Goal: Information Seeking & Learning: Learn about a topic

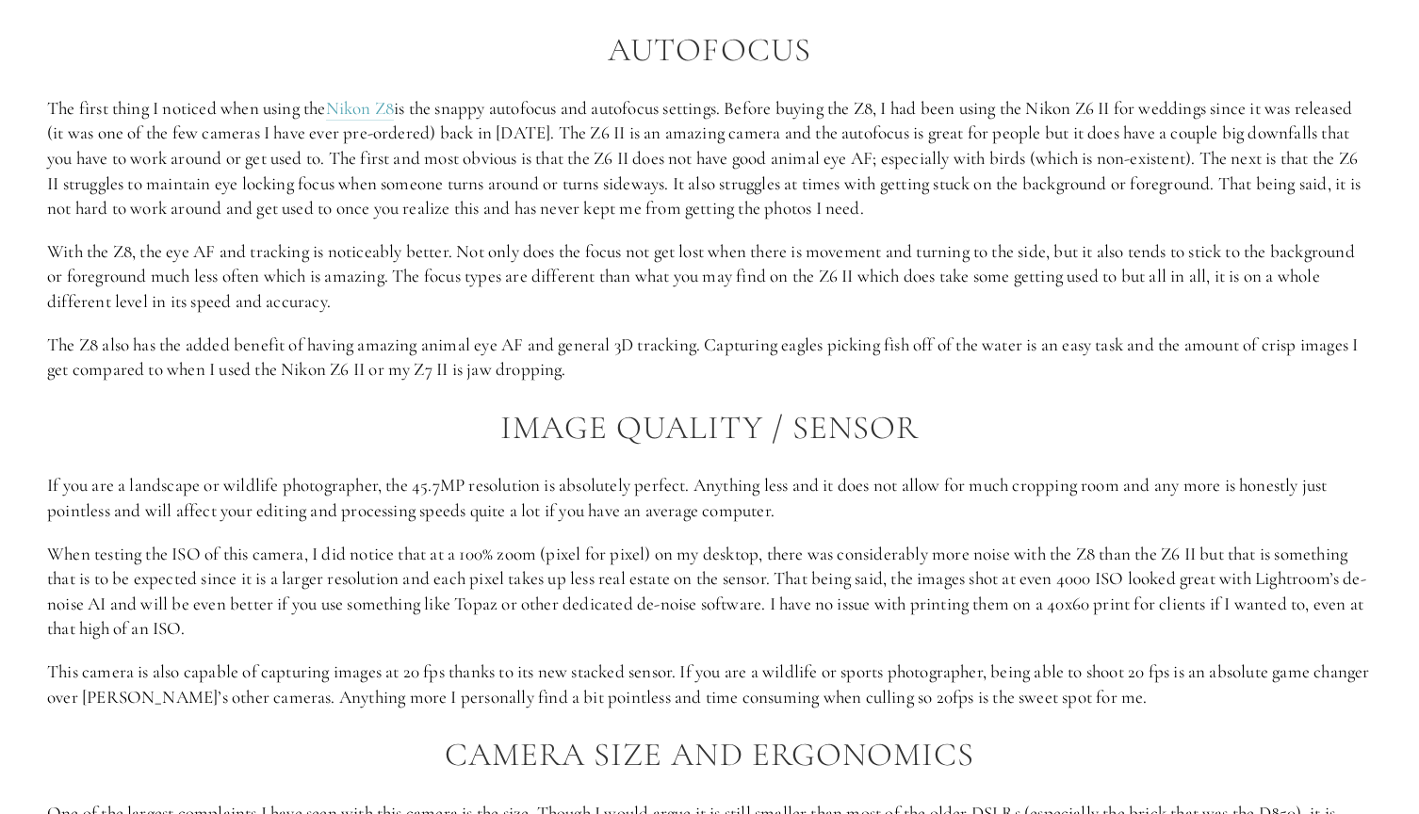
scroll to position [2004, 0]
drag, startPoint x: 937, startPoint y: 158, endPoint x: 1136, endPoint y: 155, distance: 198.9
click at [1136, 155] on p "The first thing I noticed when using the Nikon Z8 is the snappy autofocus and a…" at bounding box center [709, 158] width 1325 height 125
drag, startPoint x: 146, startPoint y: 176, endPoint x: 1133, endPoint y: 286, distance: 992.8
click at [1133, 286] on div "Autofocus The first thing I noticed when using the Nikon Z8 is the snappy autof…" at bounding box center [709, 549] width 1325 height 1035
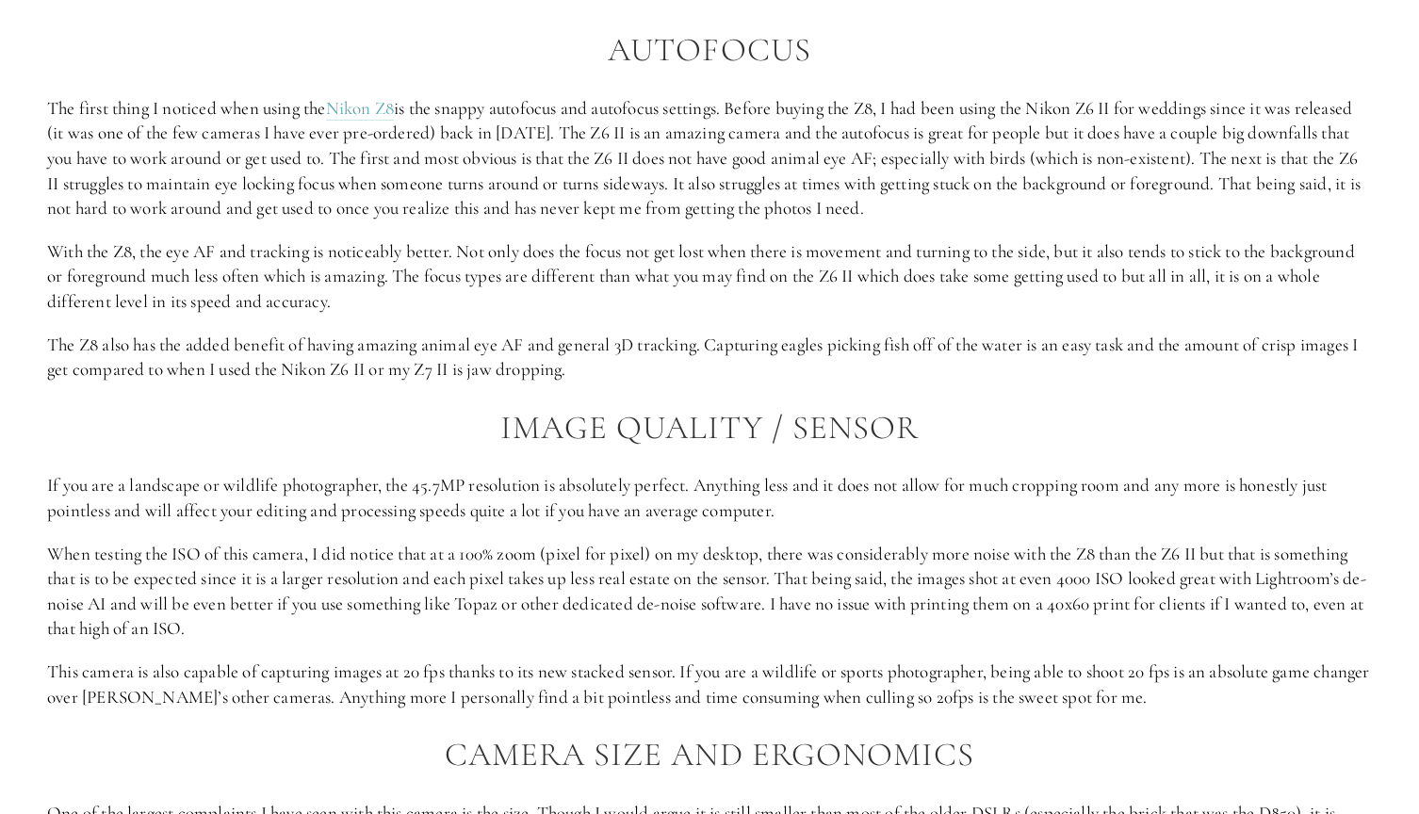
click at [698, 301] on div "Autofocus The first thing I noticed when using the Nikon Z8 is the snappy autof…" at bounding box center [709, 549] width 1325 height 1035
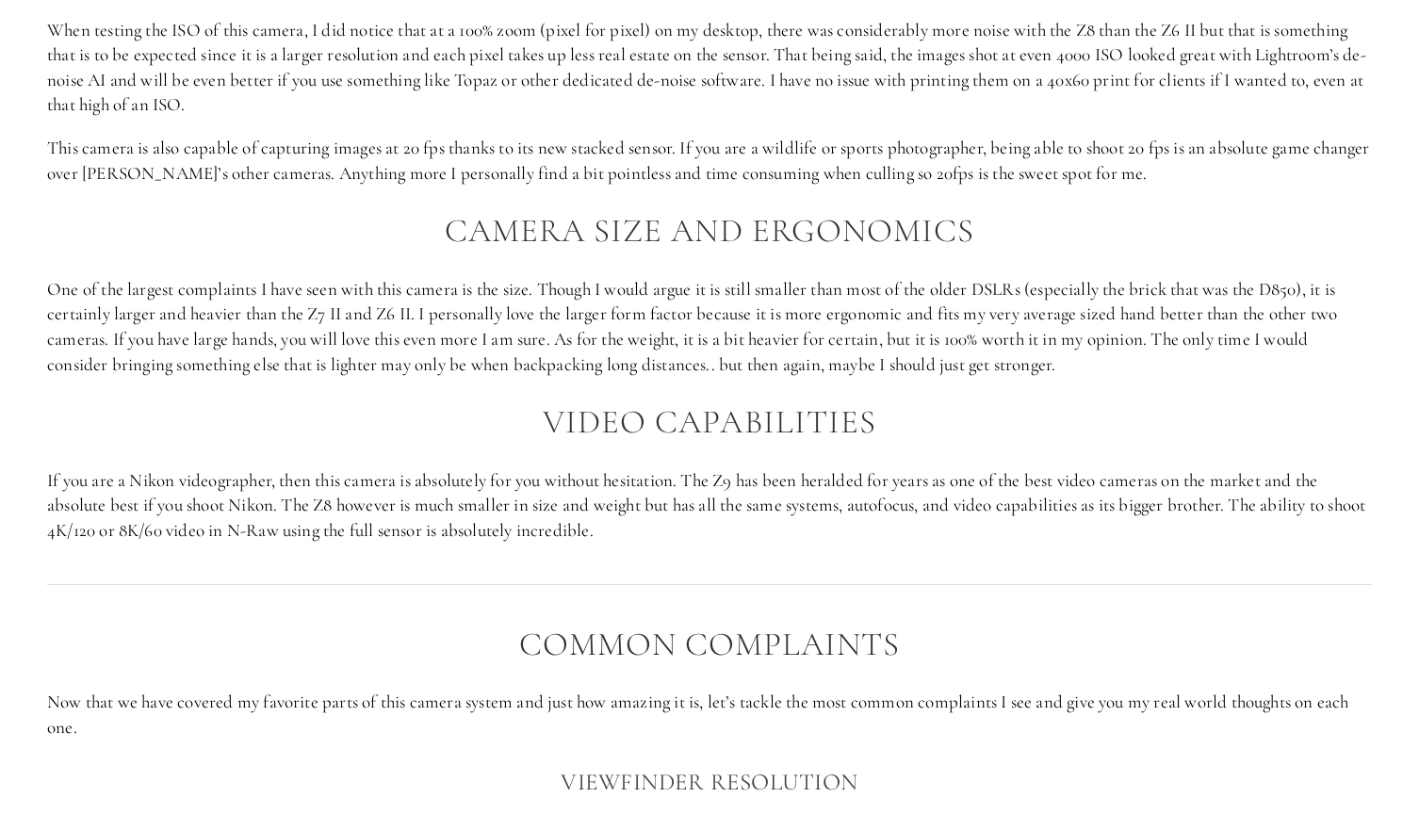
scroll to position [2669, 0]
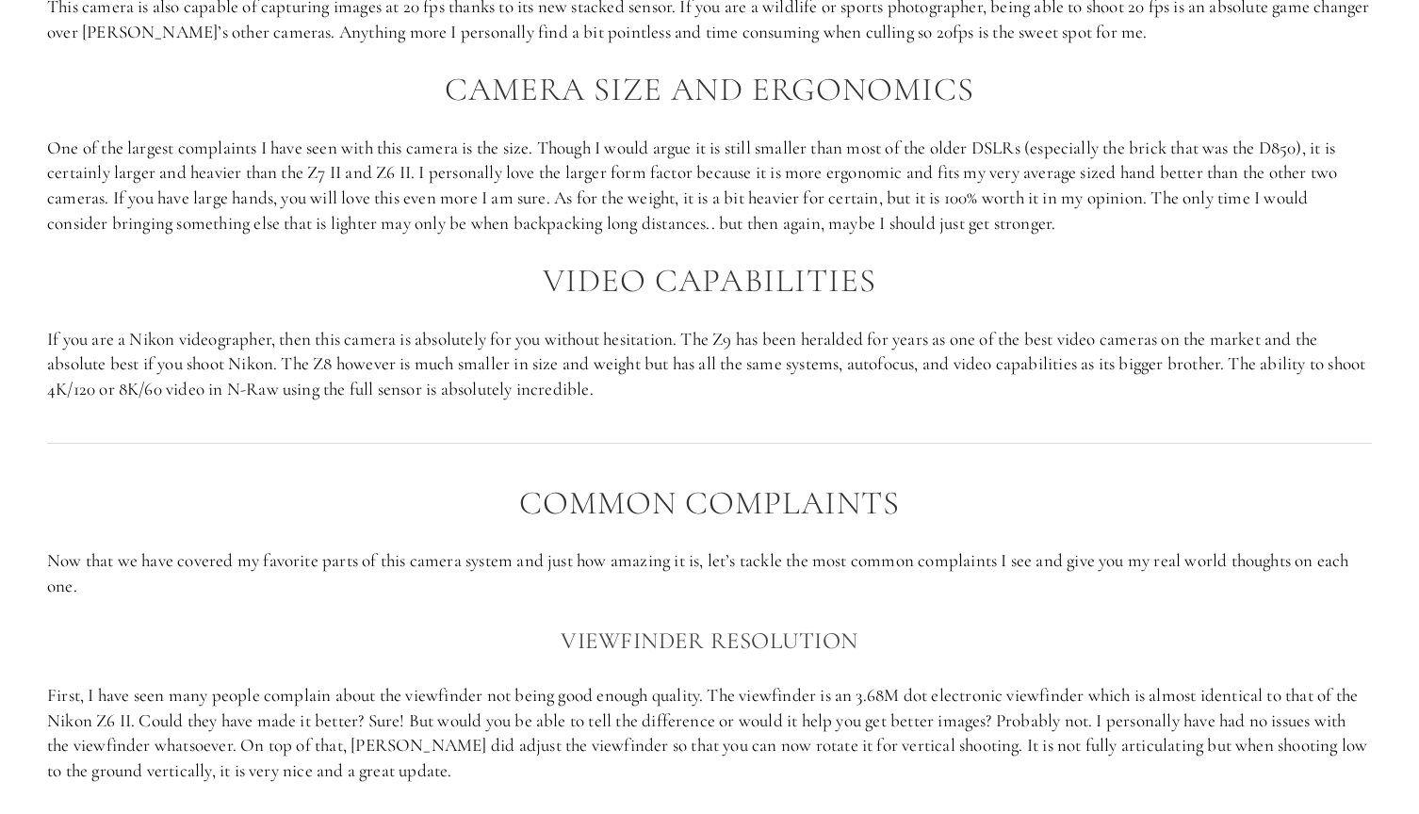
drag, startPoint x: 126, startPoint y: 123, endPoint x: 1199, endPoint y: 188, distance: 1074.4
click at [1199, 188] on p "One of the largest complaints I have seen with this camera is the size. Though …" at bounding box center [709, 186] width 1325 height 100
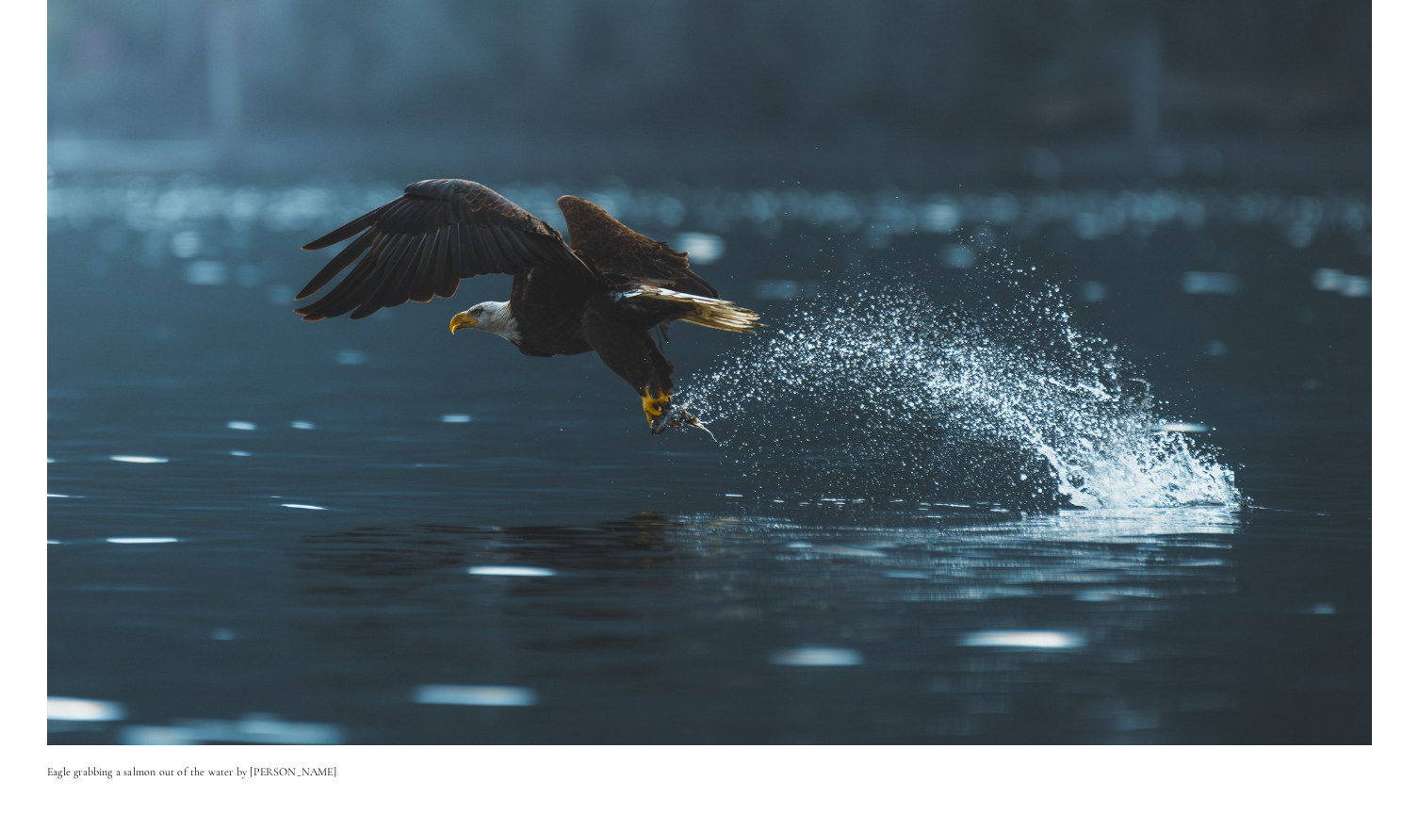
scroll to position [243, 0]
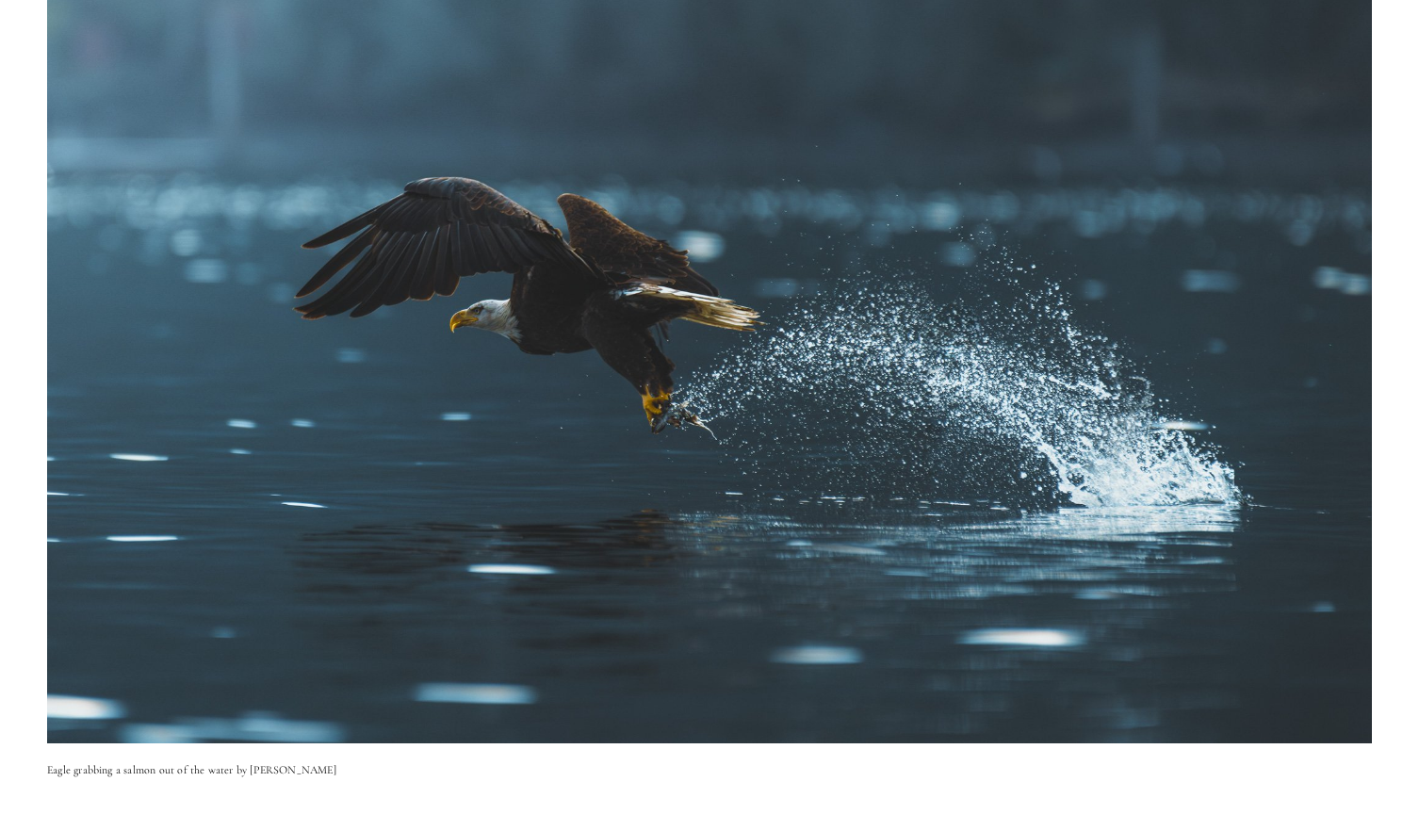
click at [650, 321] on img at bounding box center [709, 370] width 1325 height 745
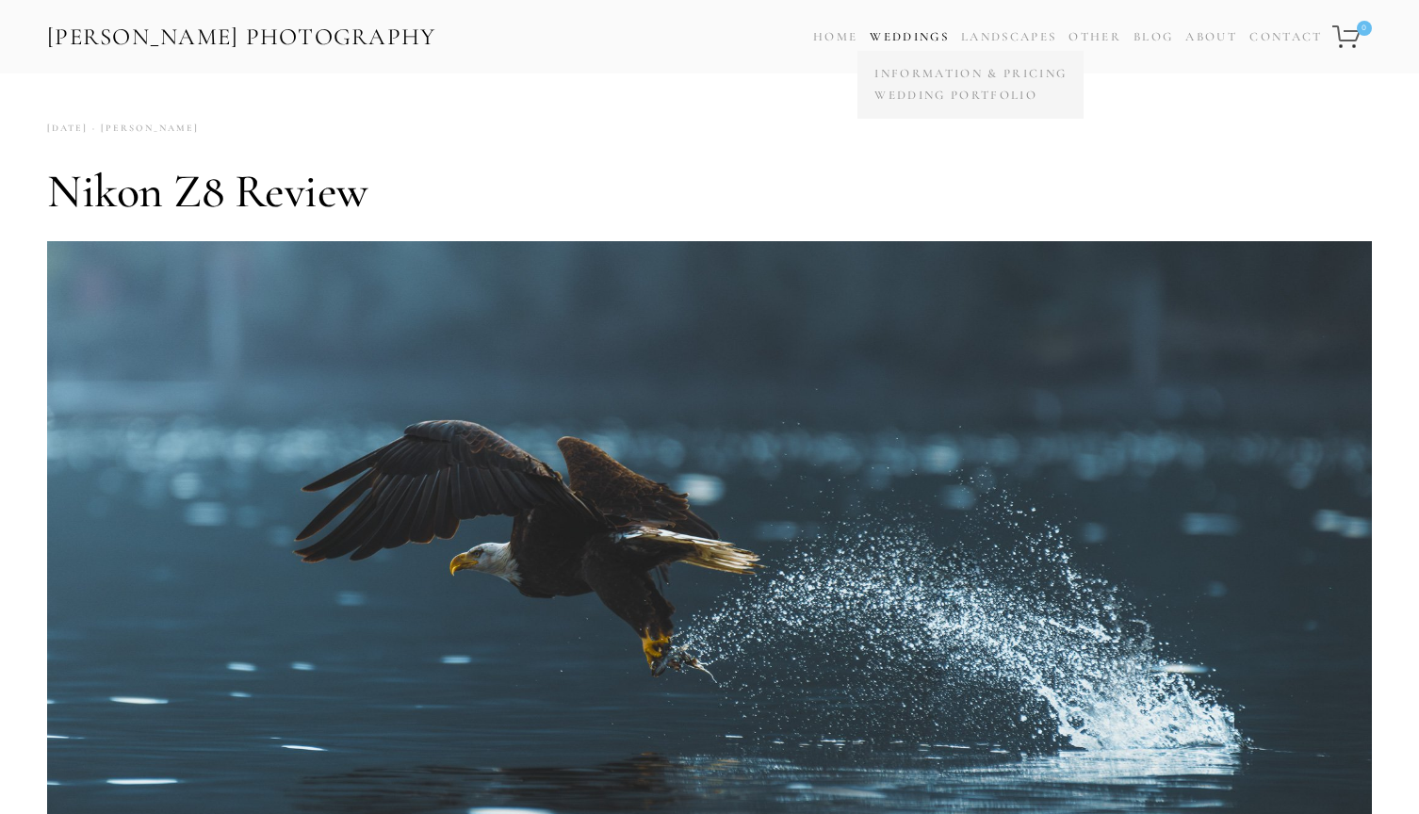
scroll to position [0, 0]
click at [904, 33] on link "Weddings" at bounding box center [909, 36] width 79 height 15
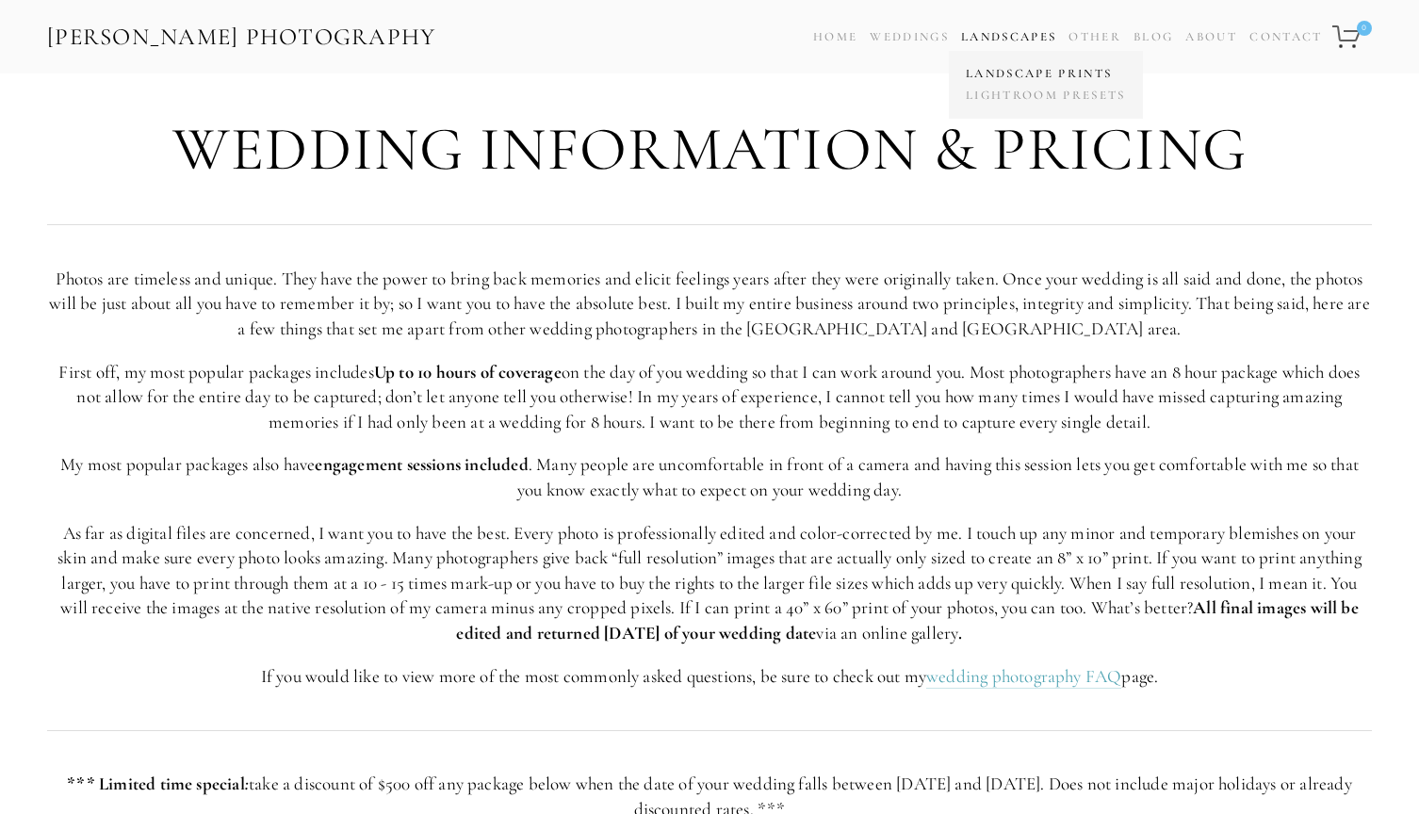
click at [1001, 76] on link "Landscape Prints" at bounding box center [1046, 74] width 170 height 22
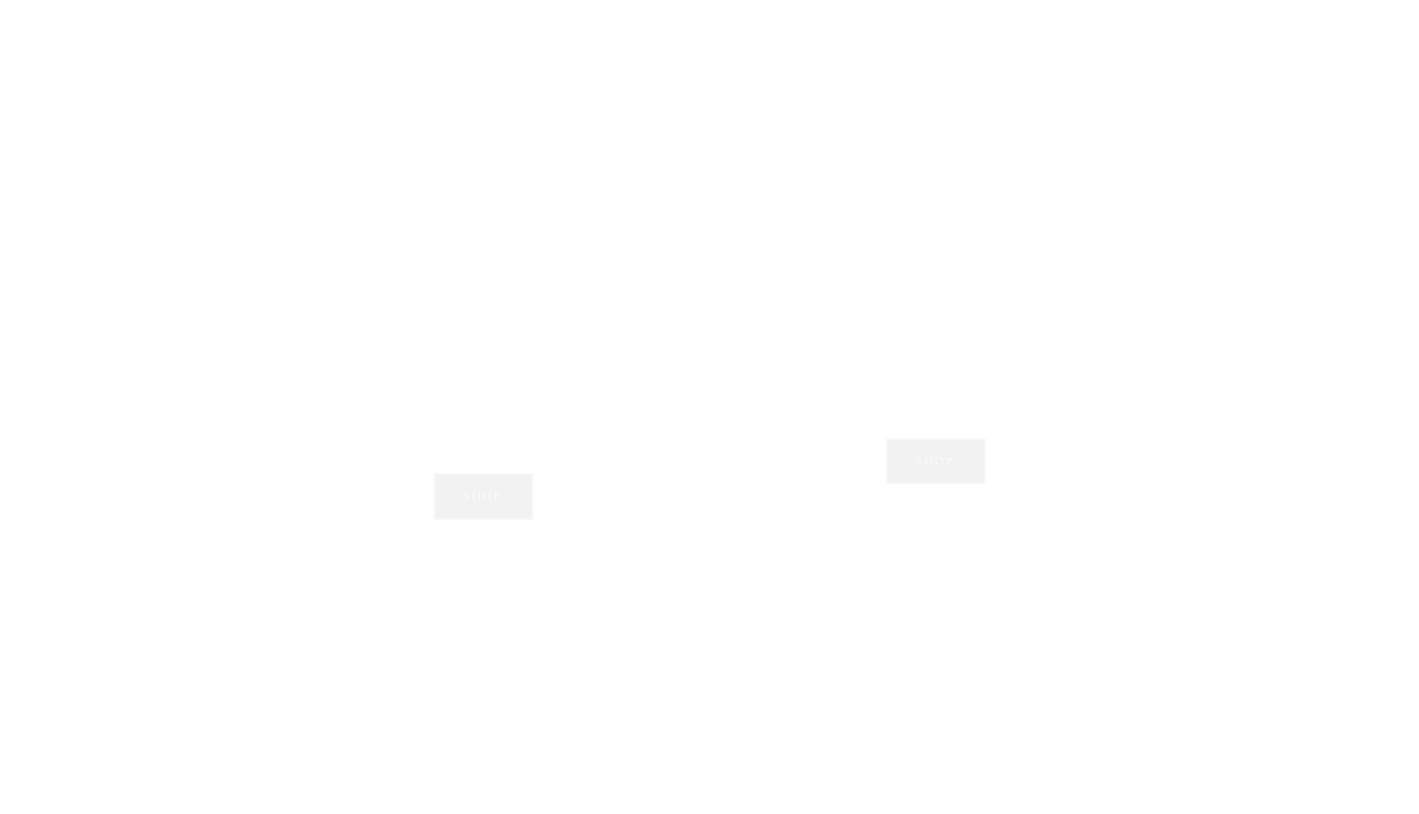
scroll to position [1834, 0]
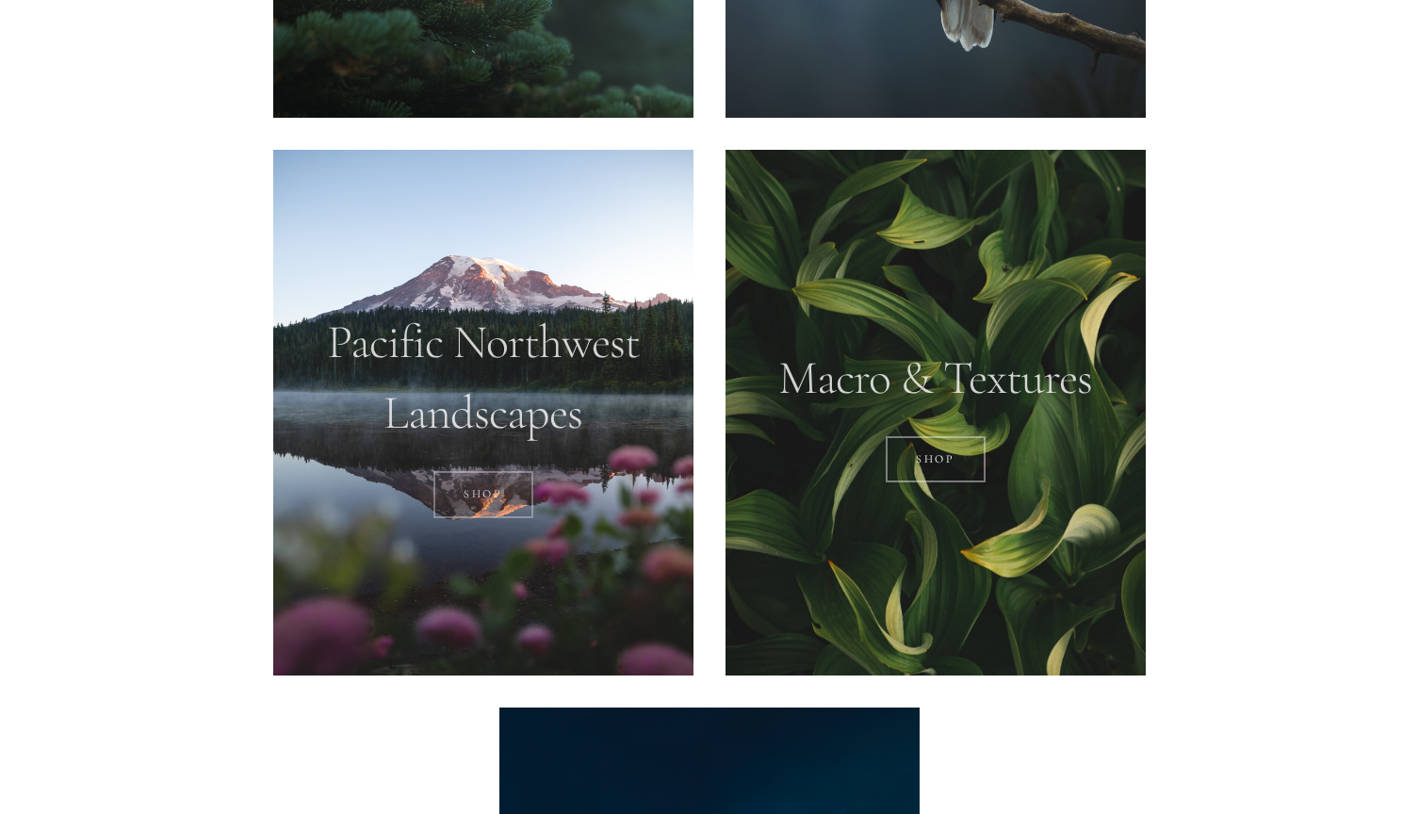
click at [462, 498] on link "SHOP" at bounding box center [484, 494] width 101 height 47
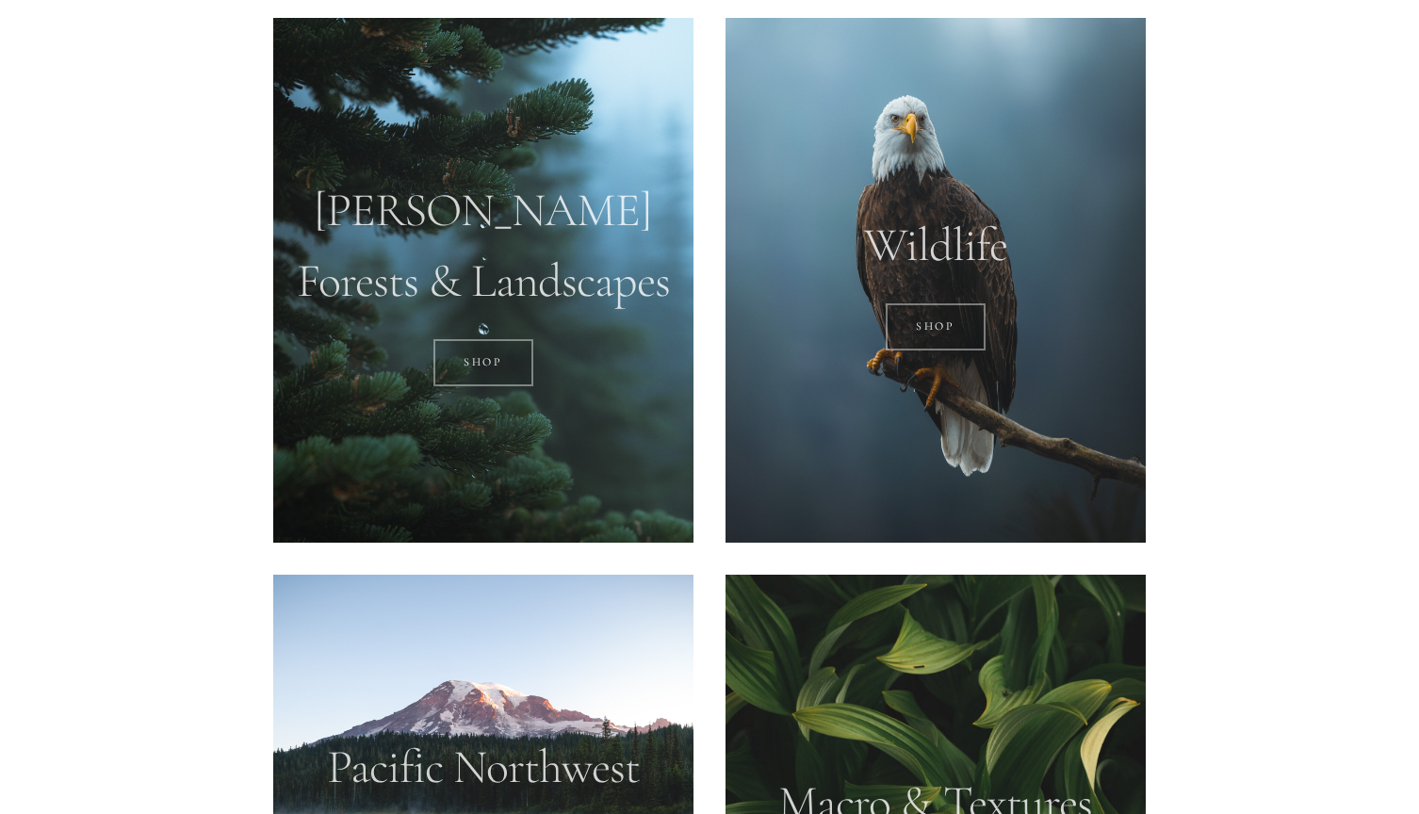
scroll to position [1225, 0]
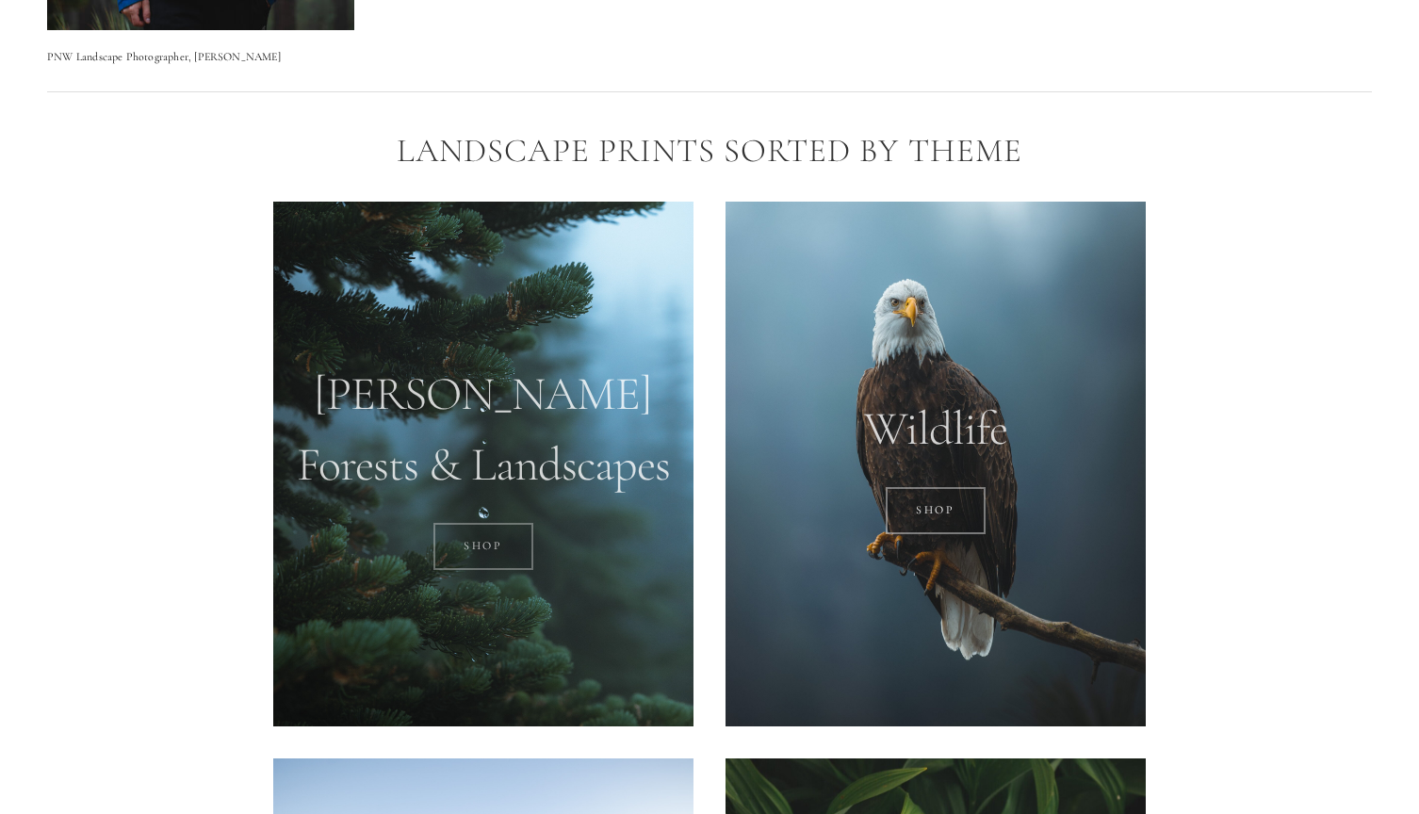
click at [456, 553] on link "SHOP" at bounding box center [484, 546] width 101 height 47
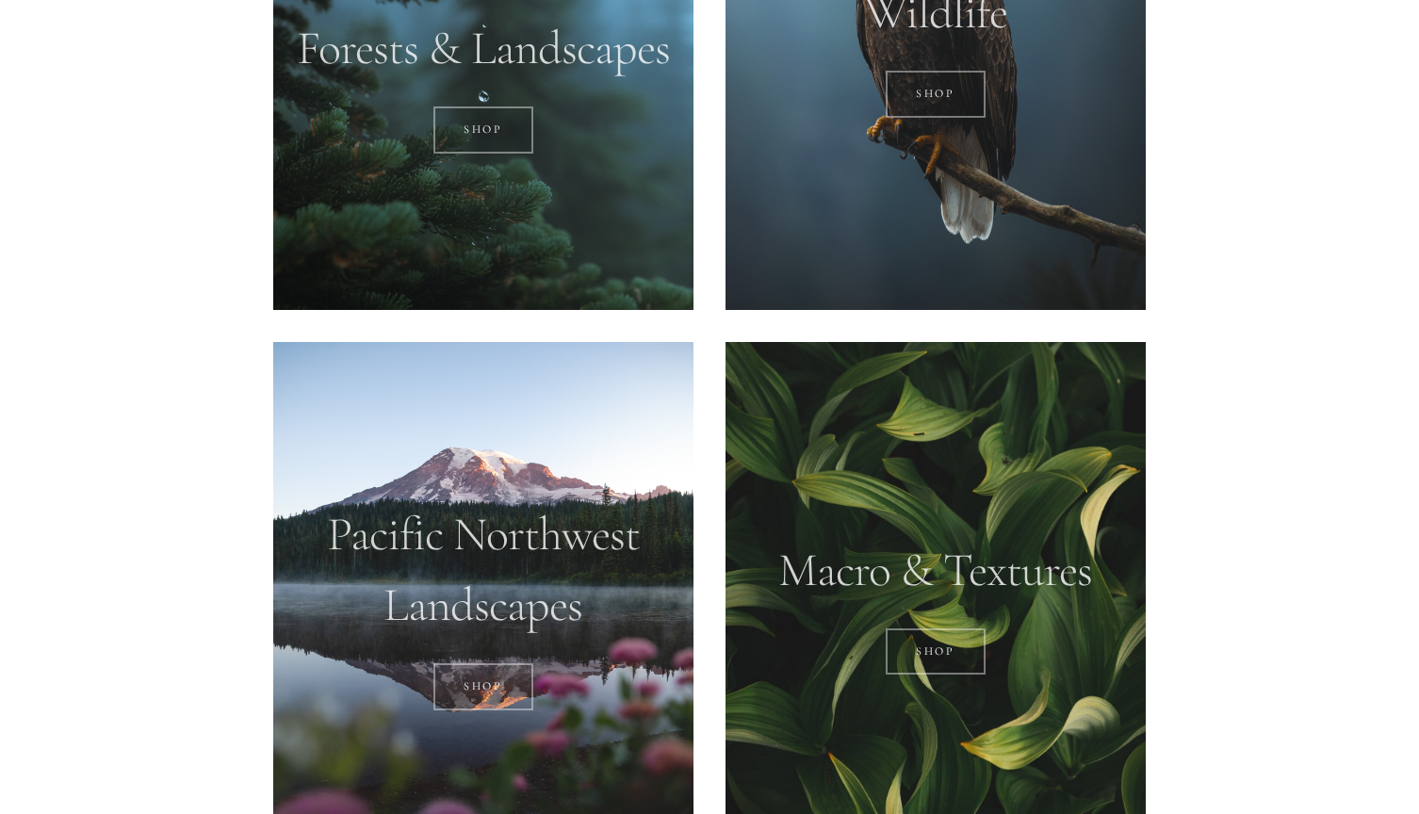
scroll to position [1666, 0]
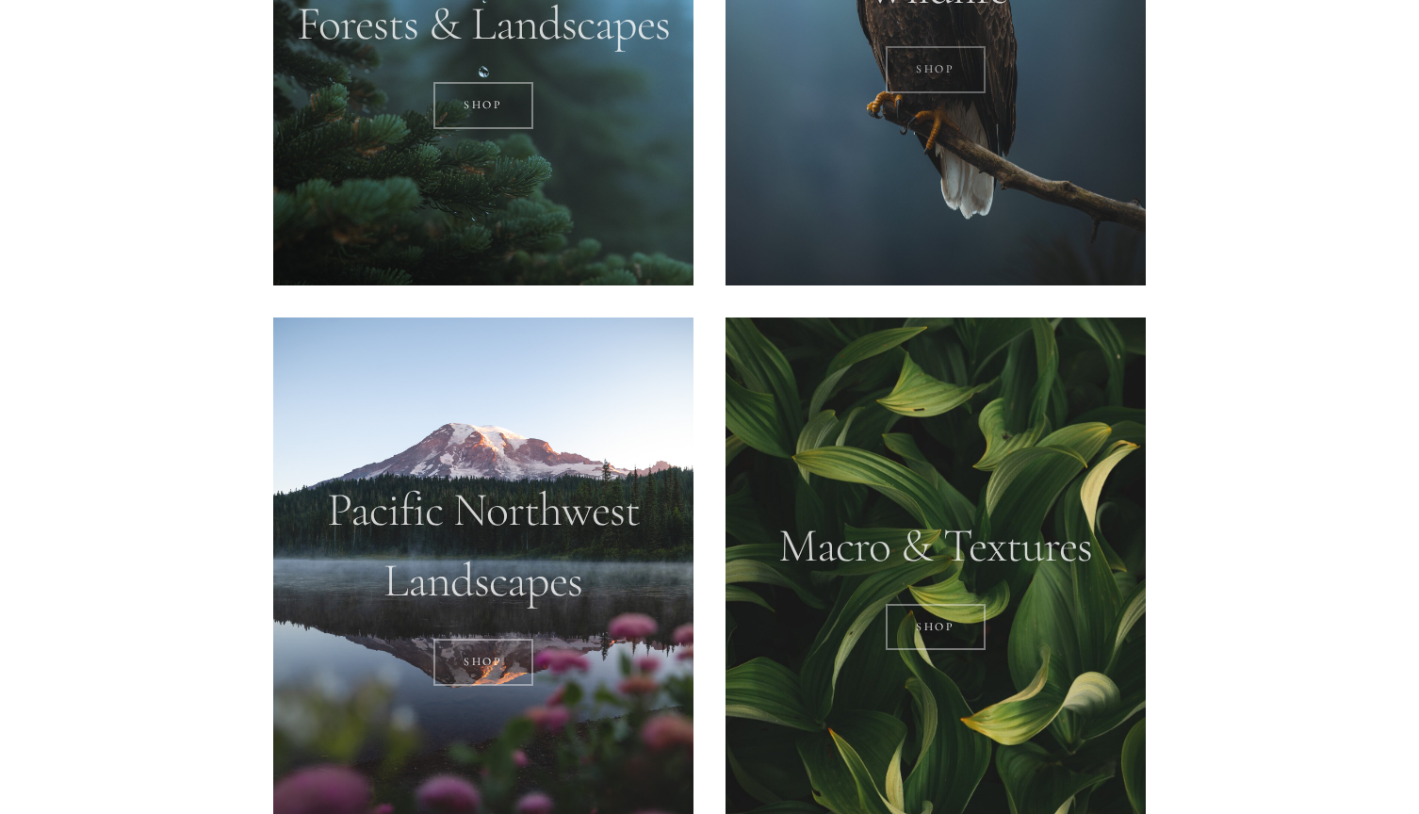
click at [950, 59] on link "SHOP" at bounding box center [936, 69] width 101 height 47
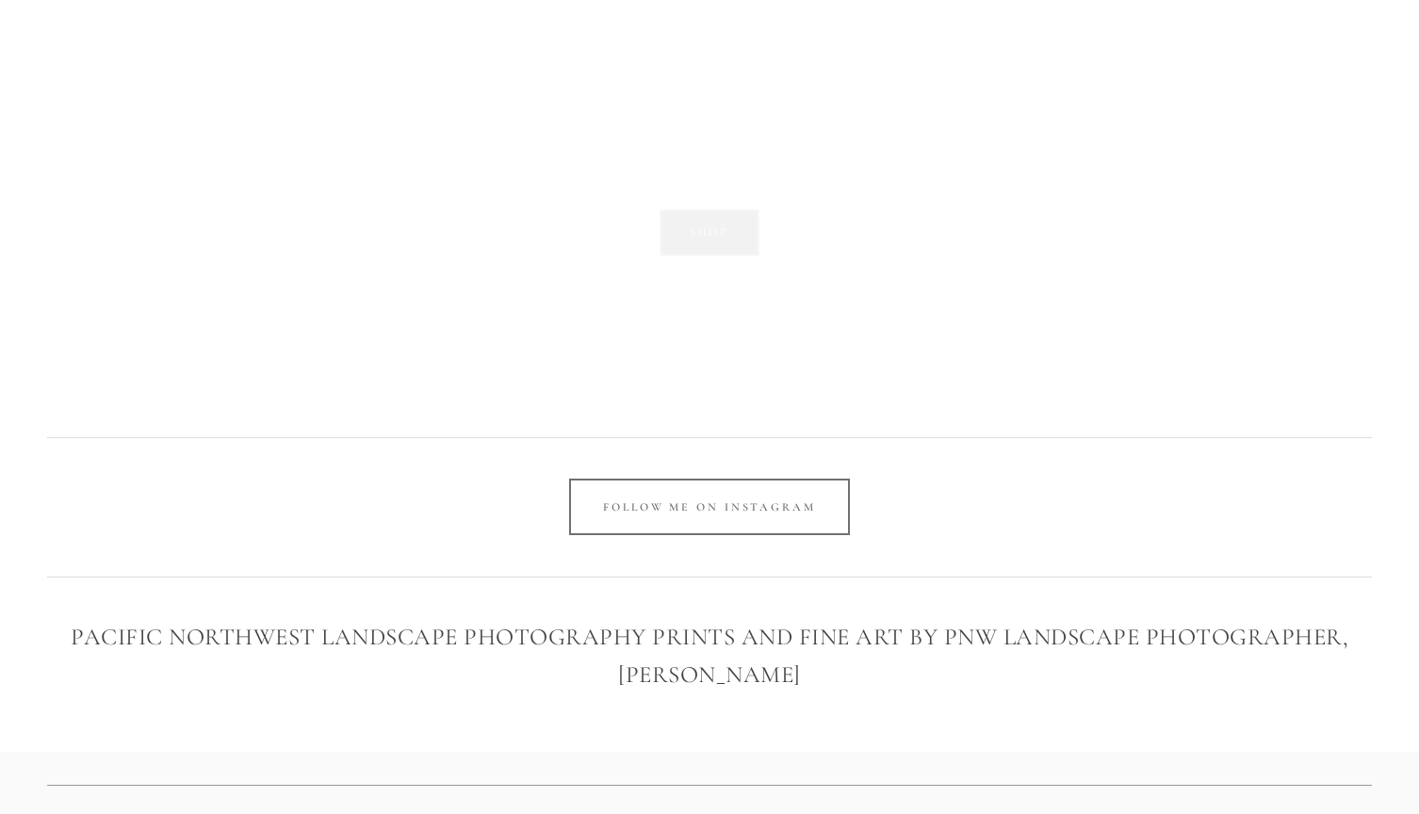
scroll to position [3220, 0]
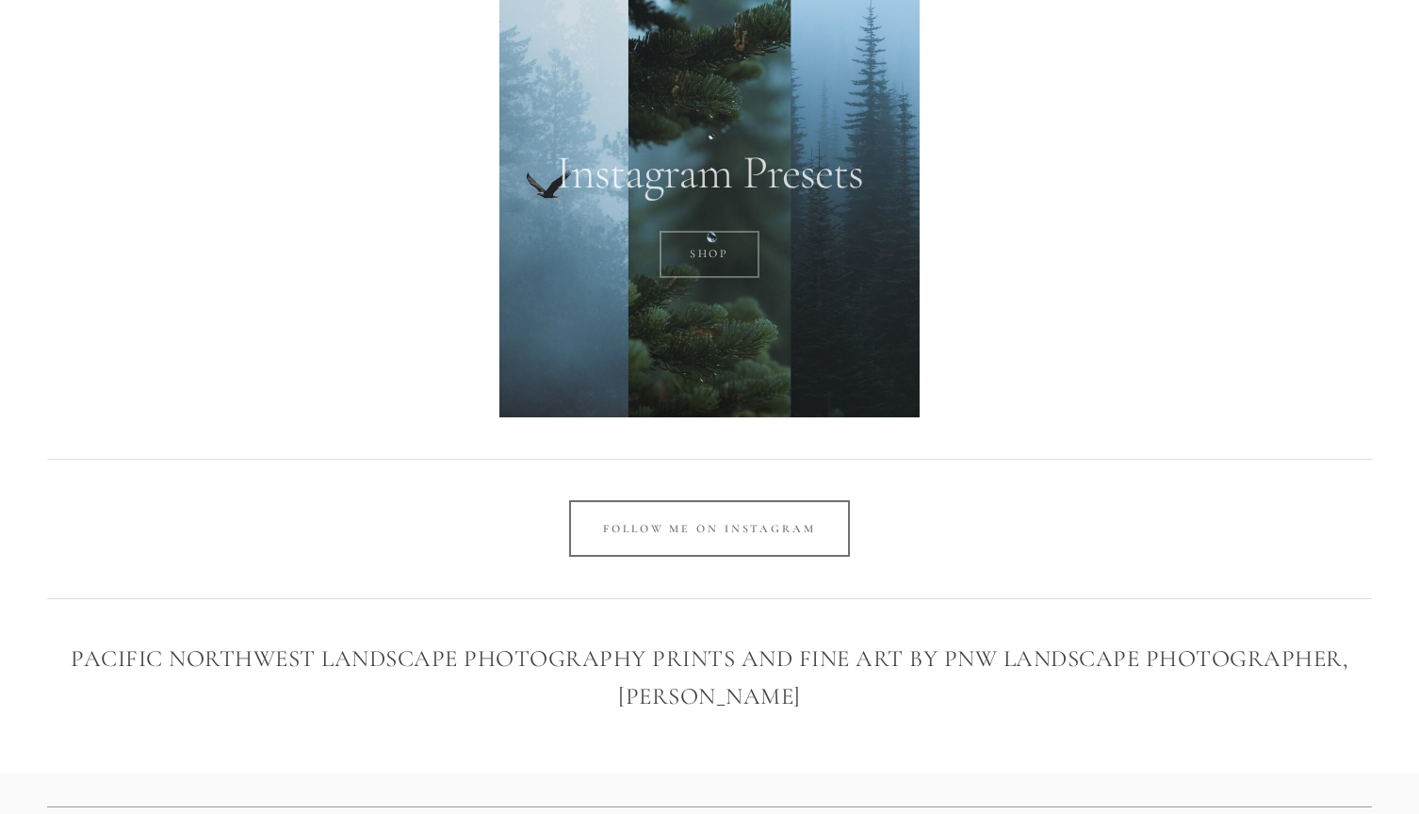
click at [716, 256] on link "SHOP" at bounding box center [710, 254] width 101 height 47
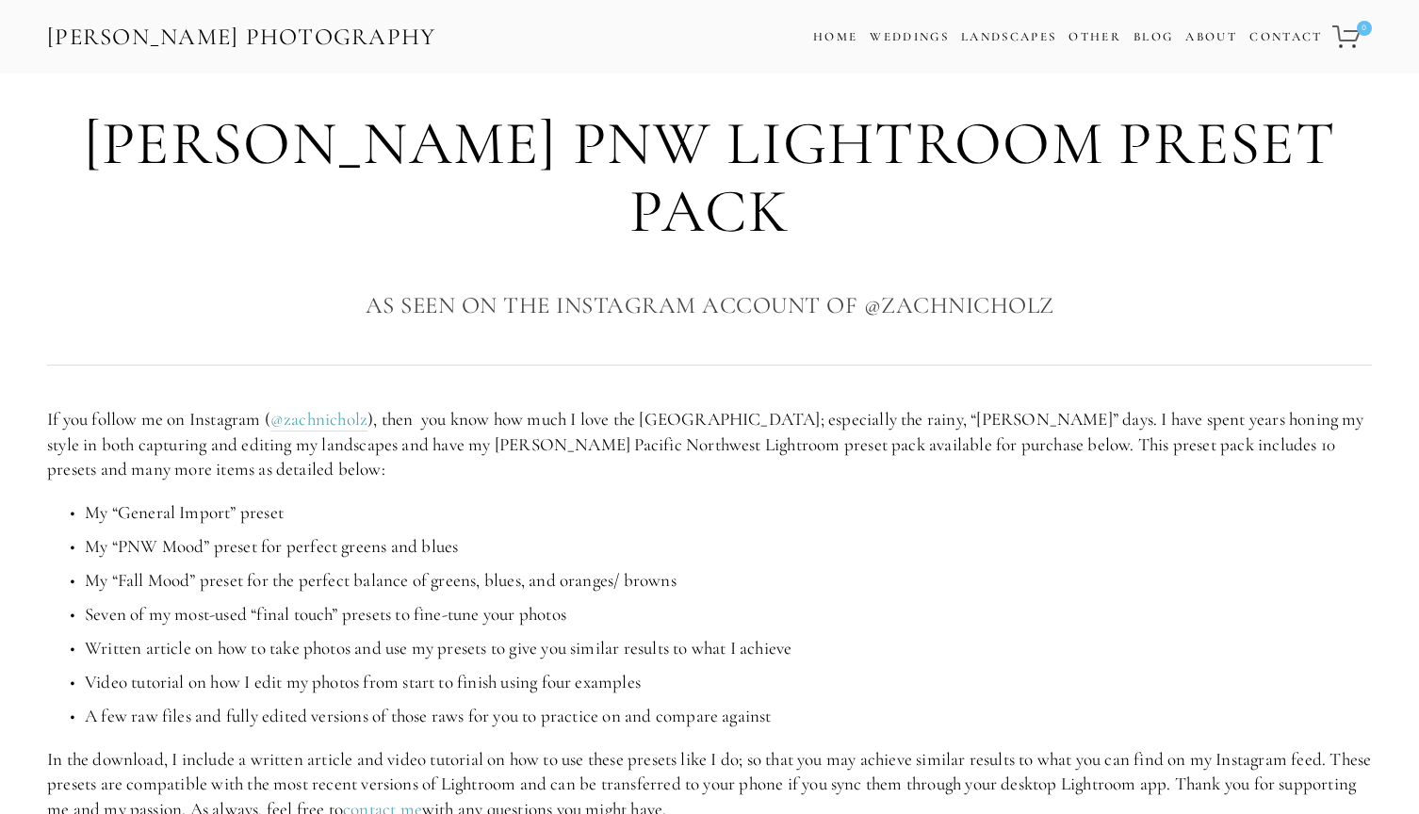
scroll to position [60, 0]
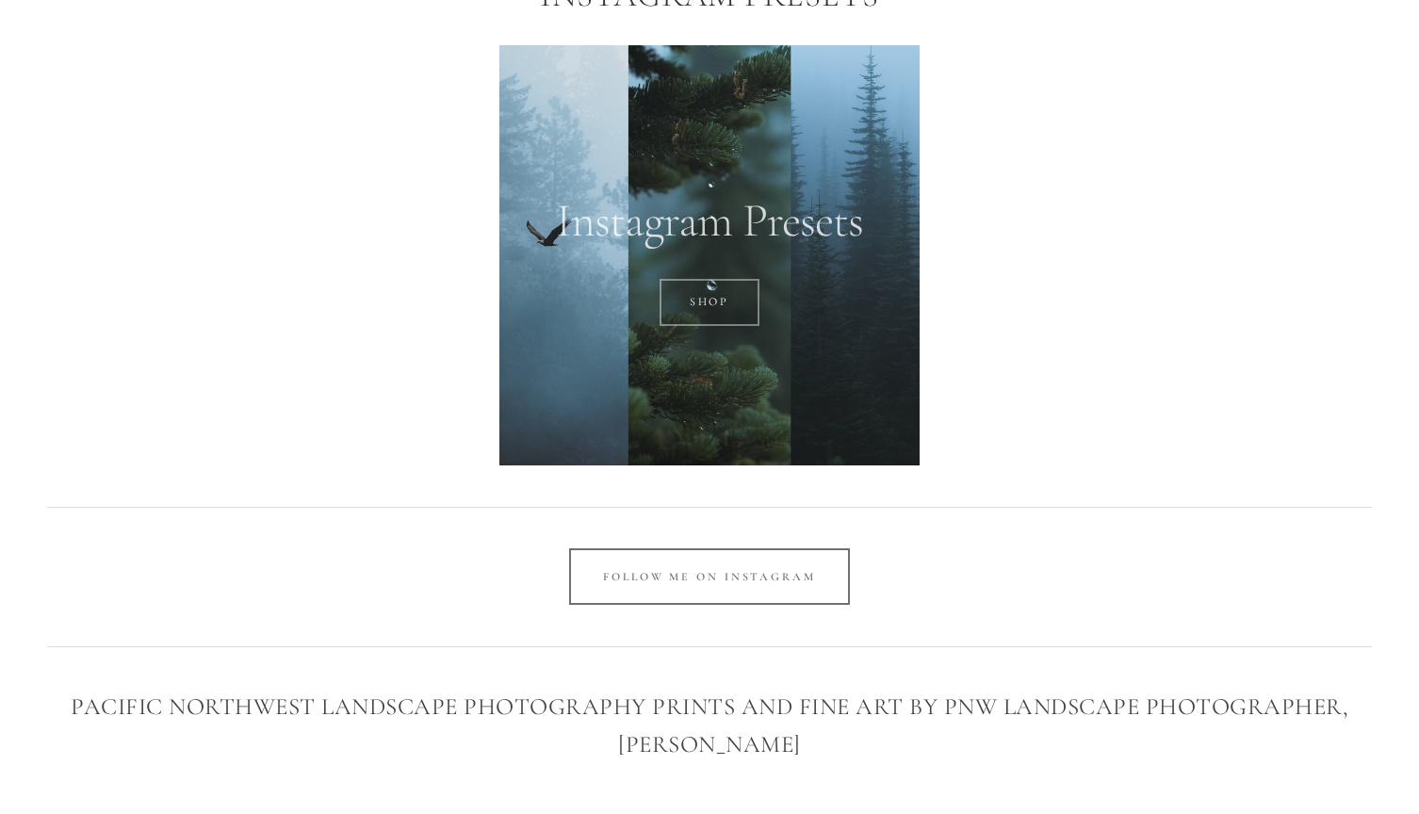
scroll to position [3169, 0]
click at [720, 358] on div at bounding box center [709, 258] width 420 height 420
click at [721, 308] on link "SHOP" at bounding box center [710, 305] width 101 height 47
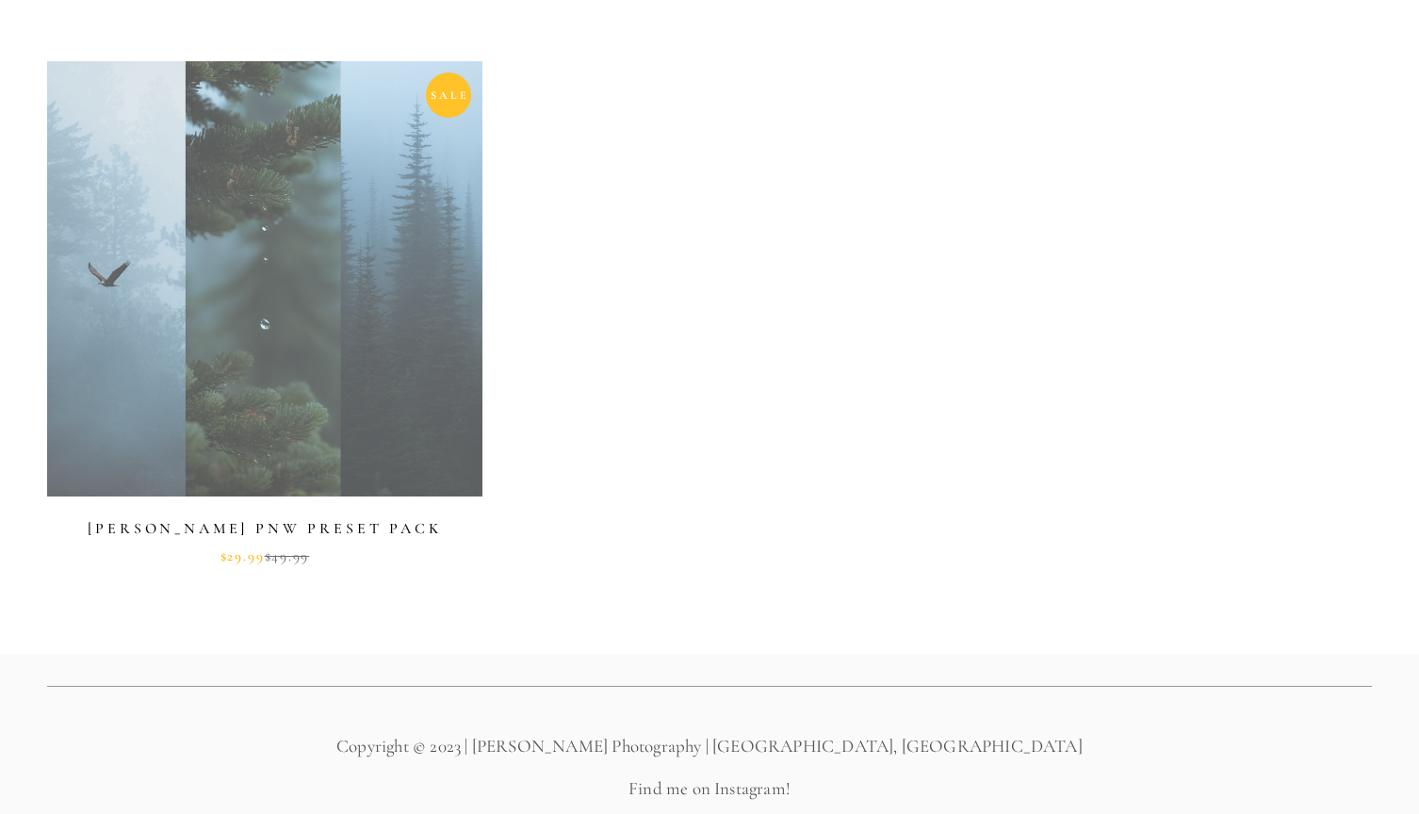
scroll to position [863, 0]
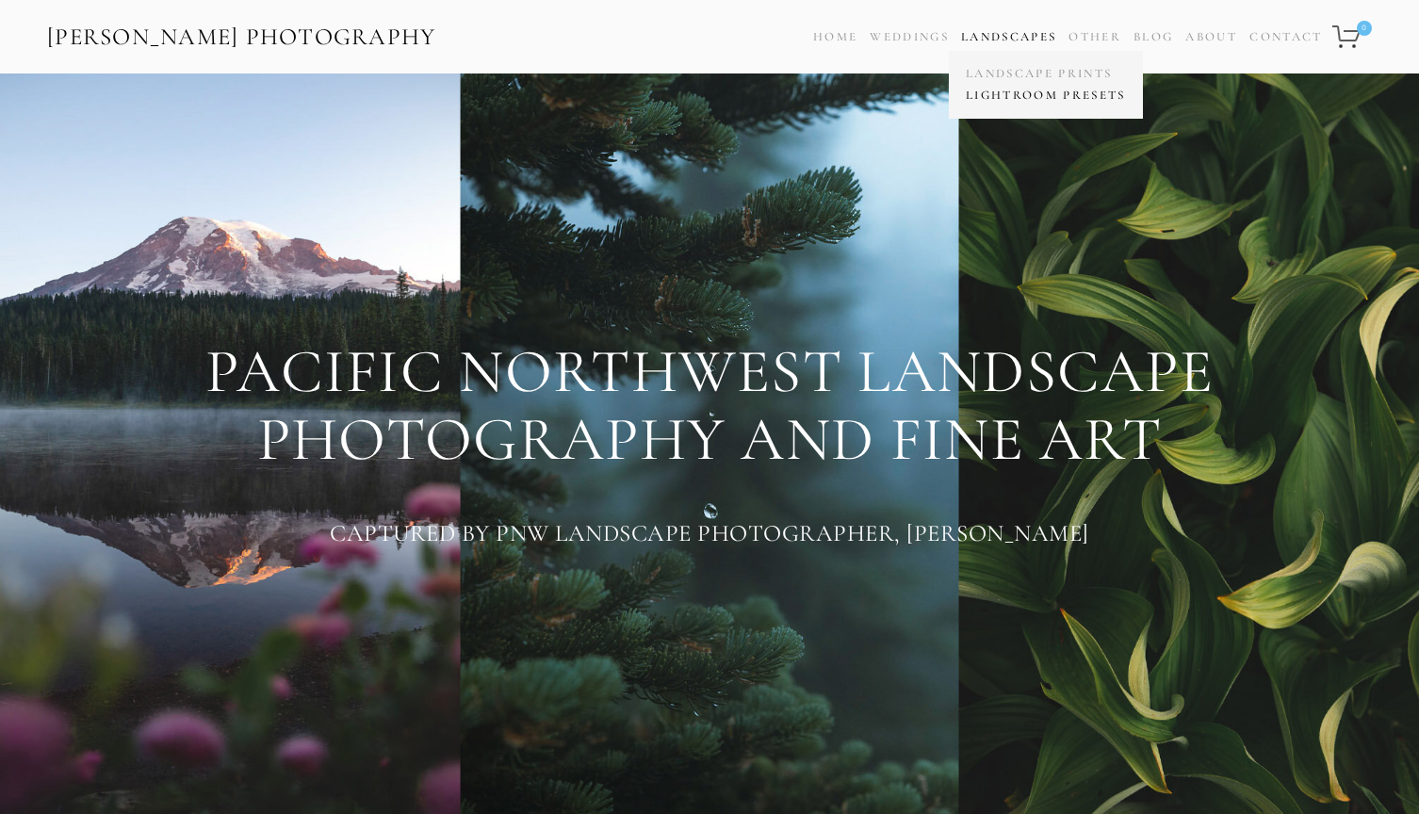
click at [1025, 91] on link "Lightroom Presets" at bounding box center [1046, 96] width 170 height 22
click at [1151, 43] on link "Blog" at bounding box center [1154, 37] width 40 height 27
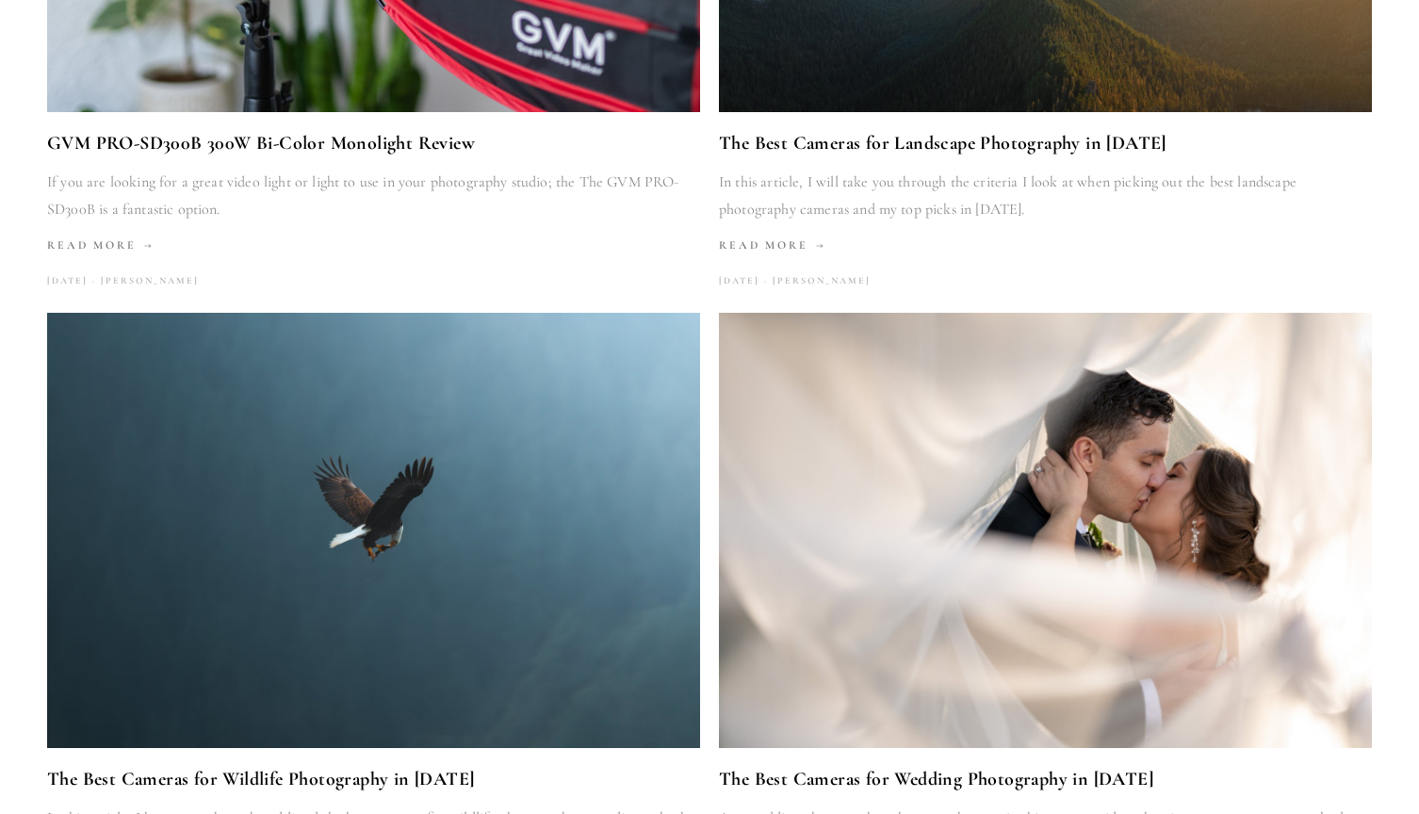
scroll to position [1939, 0]
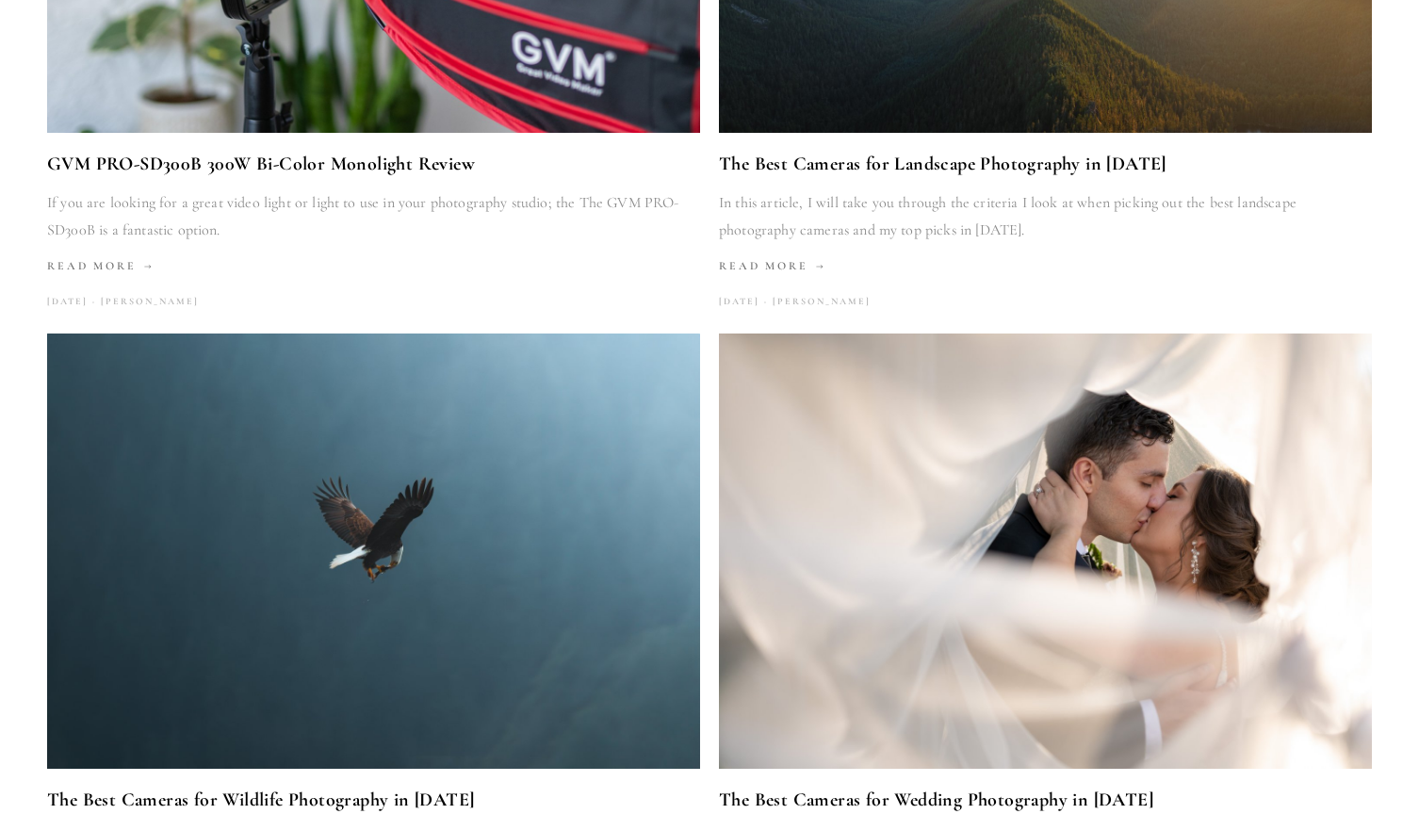
click at [826, 165] on link "The Best Cameras for Landscape Photography in [DATE]" at bounding box center [1045, 164] width 653 height 32
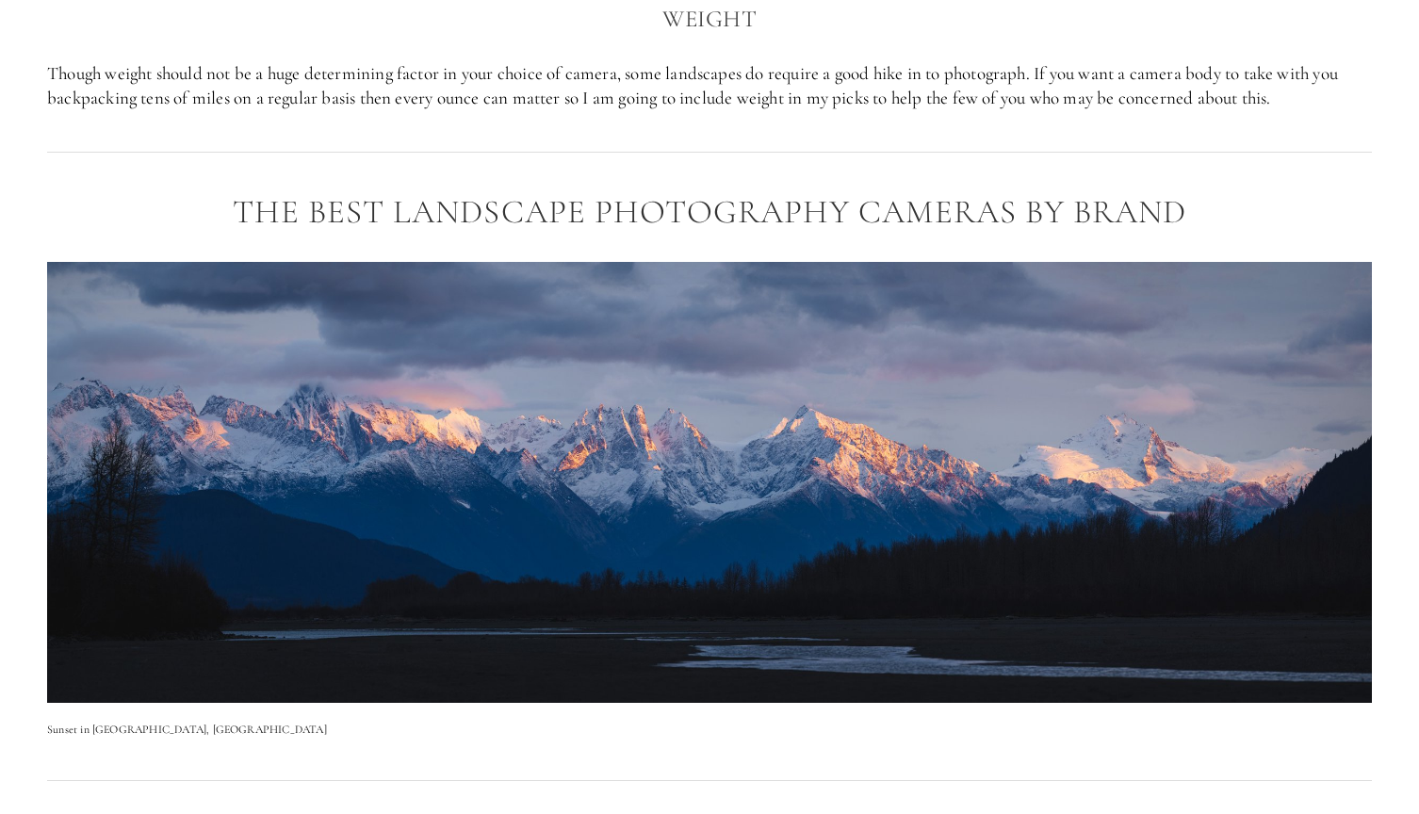
scroll to position [2283, 0]
